Goal: Information Seeking & Learning: Learn about a topic

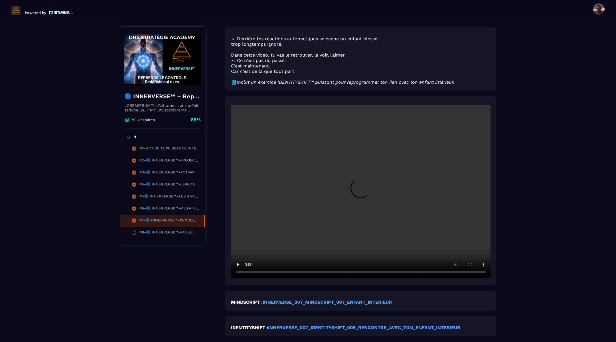
scroll to position [59, 0]
click at [173, 230] on div "#8-🔵 INNERVERSE™-PAUSE : TU VIENS D’ACTIVER TON NOUVEAU CYCLE" at bounding box center [169, 233] width 59 height 6
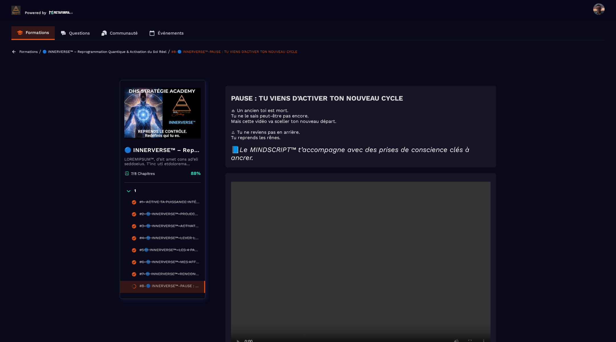
click at [23, 51] on p "Formations" at bounding box center [28, 52] width 18 height 4
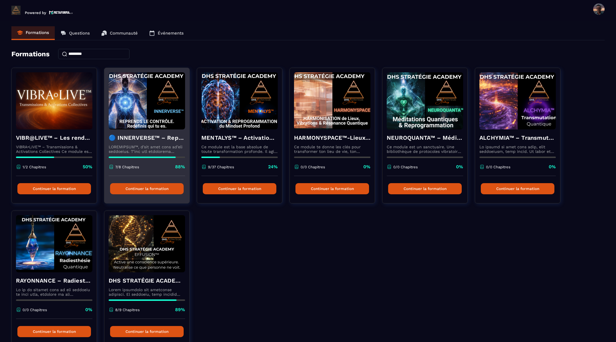
click at [166, 109] on img at bounding box center [147, 100] width 76 height 57
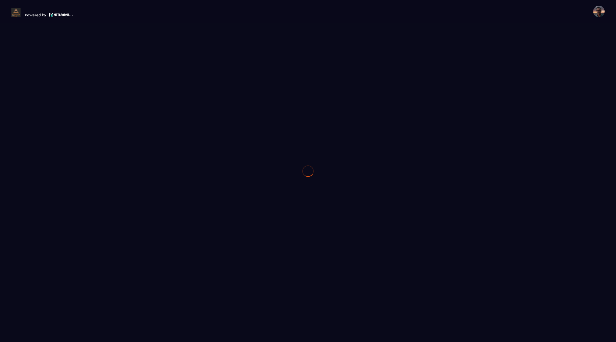
click at [166, 109] on div at bounding box center [308, 171] width 616 height 342
